Goal: Task Accomplishment & Management: Use online tool/utility

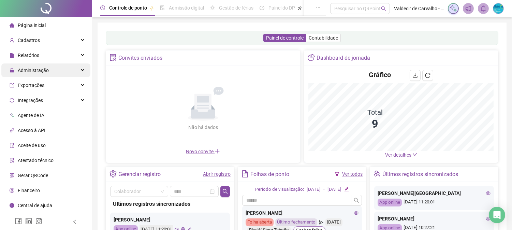
click at [69, 66] on div "Administração" at bounding box center [45, 70] width 89 height 14
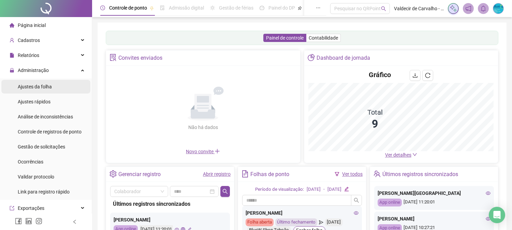
click at [63, 87] on li "Ajustes da folha" at bounding box center [45, 87] width 89 height 14
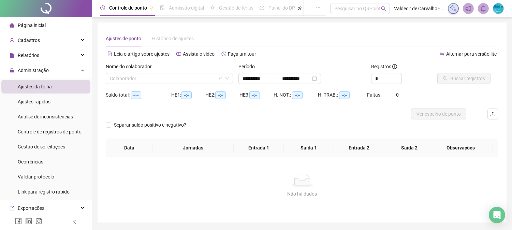
type input "**********"
click at [131, 80] on input "search" at bounding box center [166, 78] width 113 height 10
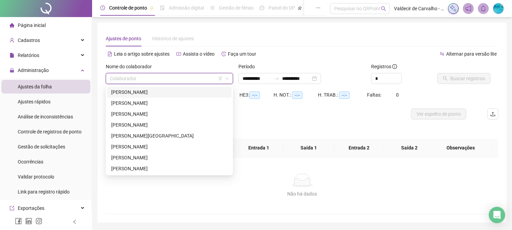
click at [186, 89] on div "[PERSON_NAME]" at bounding box center [169, 92] width 116 height 8
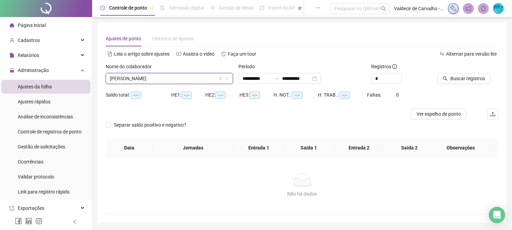
click at [59, 27] on li "Página inicial" at bounding box center [45, 25] width 89 height 14
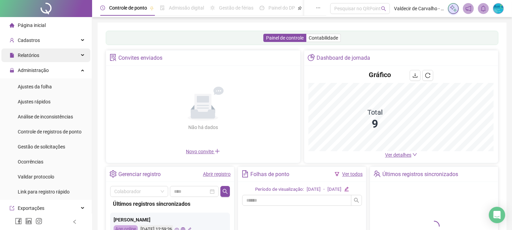
click at [32, 60] on span "Relatórios" at bounding box center [25, 55] width 30 height 14
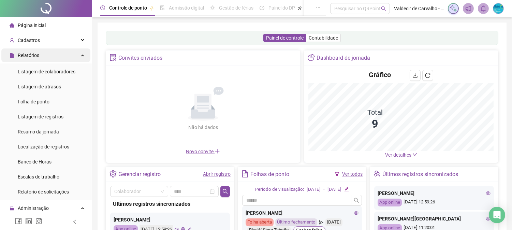
click at [57, 57] on div "Relatórios" at bounding box center [45, 55] width 89 height 14
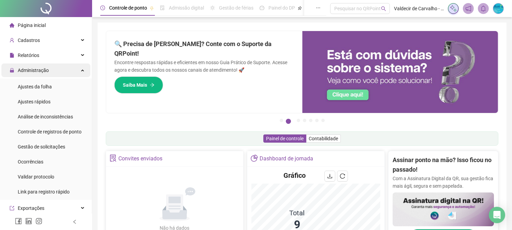
click at [46, 69] on span "Administração" at bounding box center [33, 70] width 31 height 5
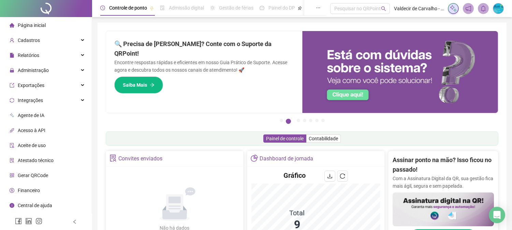
click at [49, 26] on li "Página inicial" at bounding box center [45, 25] width 89 height 14
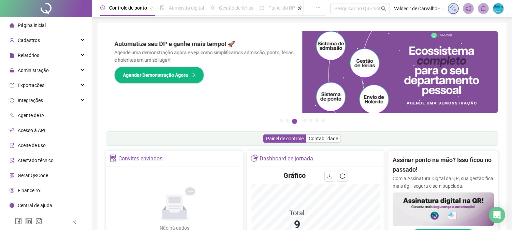
click at [56, 23] on li "Página inicial" at bounding box center [45, 25] width 89 height 14
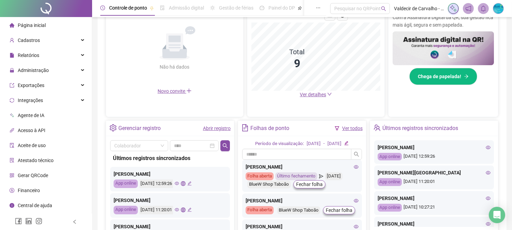
scroll to position [214, 0]
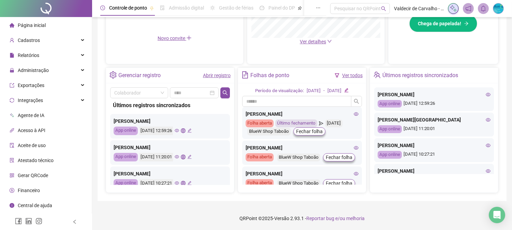
drag, startPoint x: 426, startPoint y: 219, endPoint x: 430, endPoint y: 219, distance: 3.4
click at [426, 219] on footer "QRPoint © 2025 - Versão 2.93.1 - Reportar bug e/ou melhoria" at bounding box center [302, 218] width 420 height 24
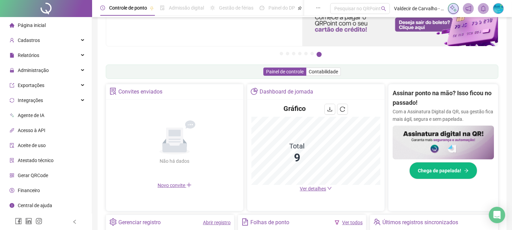
scroll to position [0, 0]
